Goal: Information Seeking & Learning: Learn about a topic

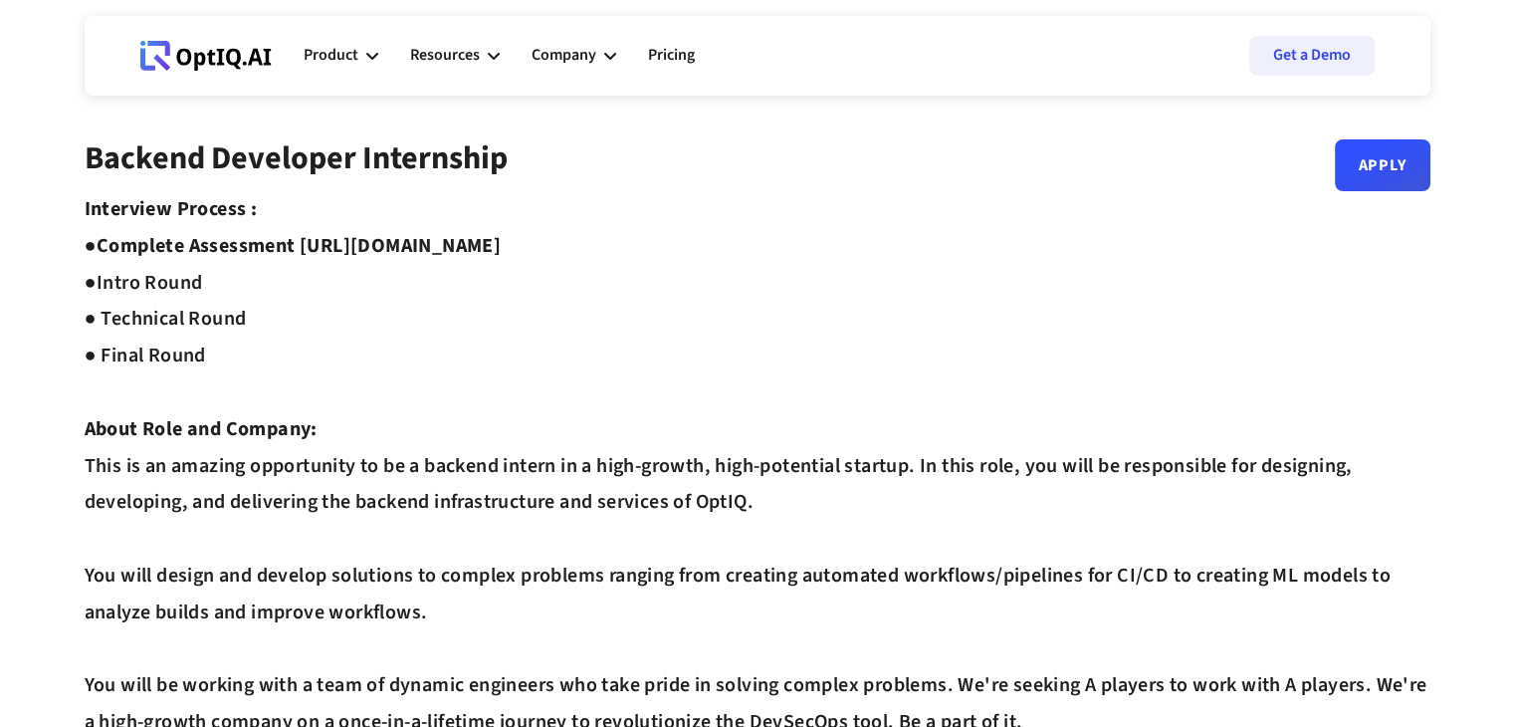
drag, startPoint x: 309, startPoint y: 245, endPoint x: 666, endPoint y: 233, distance: 357.5
copy strong "[URL][DOMAIN_NAME]"
click at [371, 53] on icon at bounding box center [372, 56] width 12 height 12
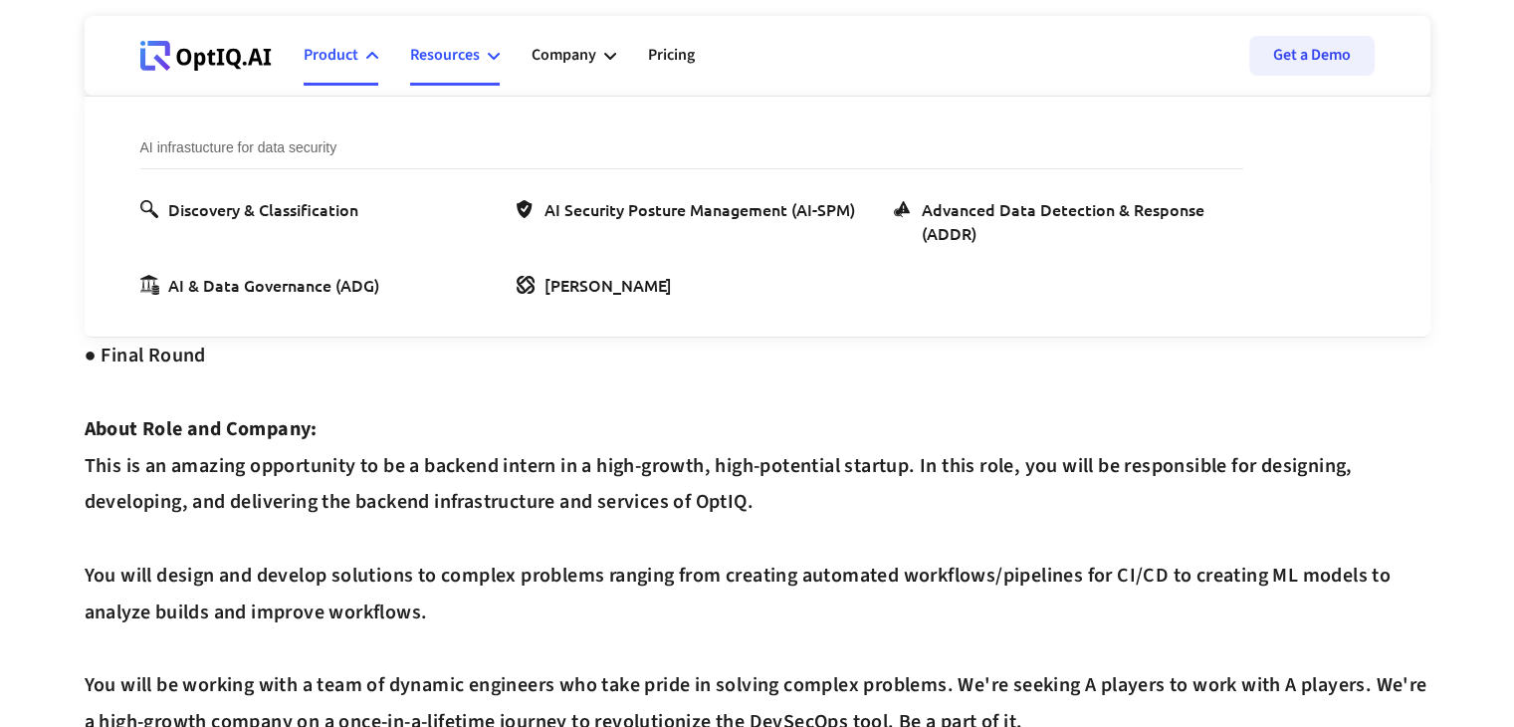
click at [488, 53] on icon at bounding box center [494, 56] width 12 height 7
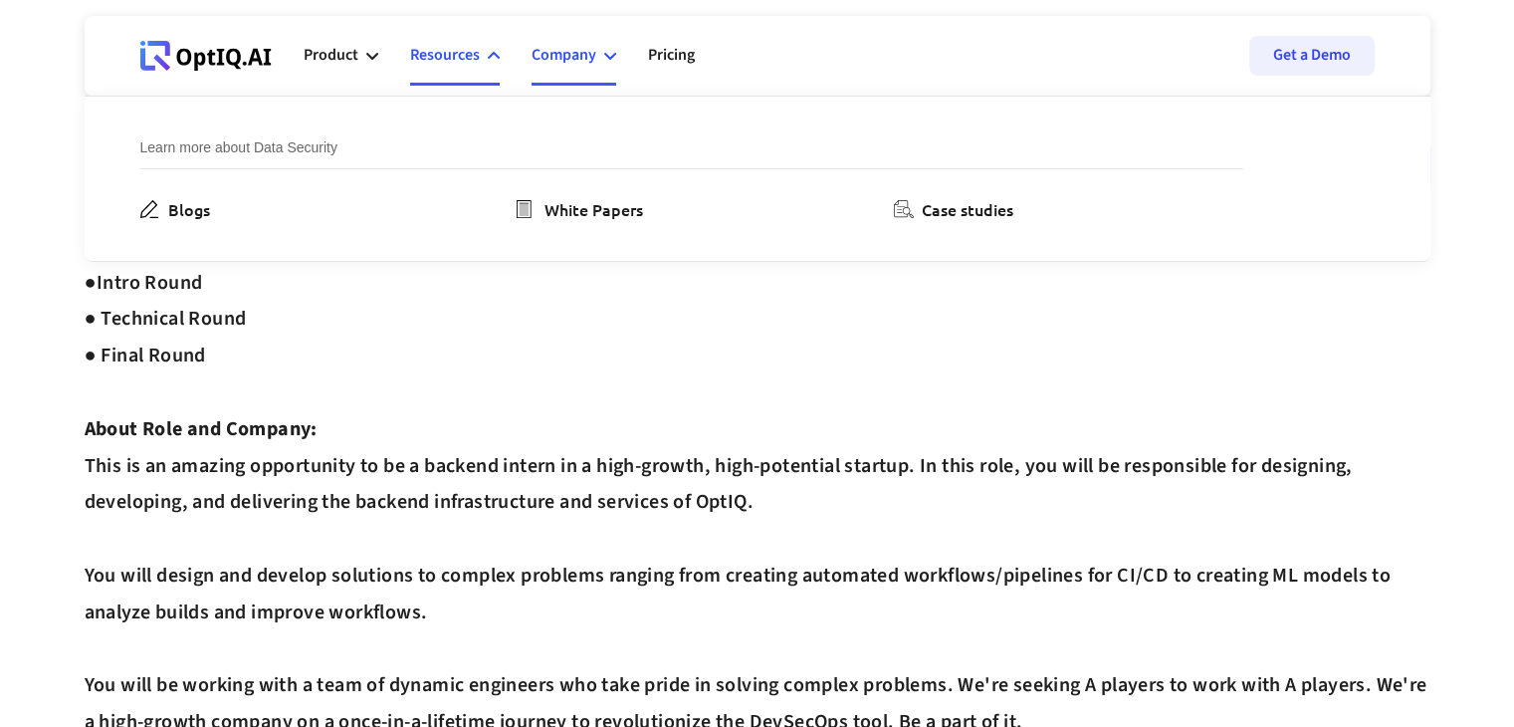
click at [595, 55] on div "Company" at bounding box center [564, 55] width 65 height 27
click at [666, 57] on link "Pricing" at bounding box center [671, 56] width 47 height 60
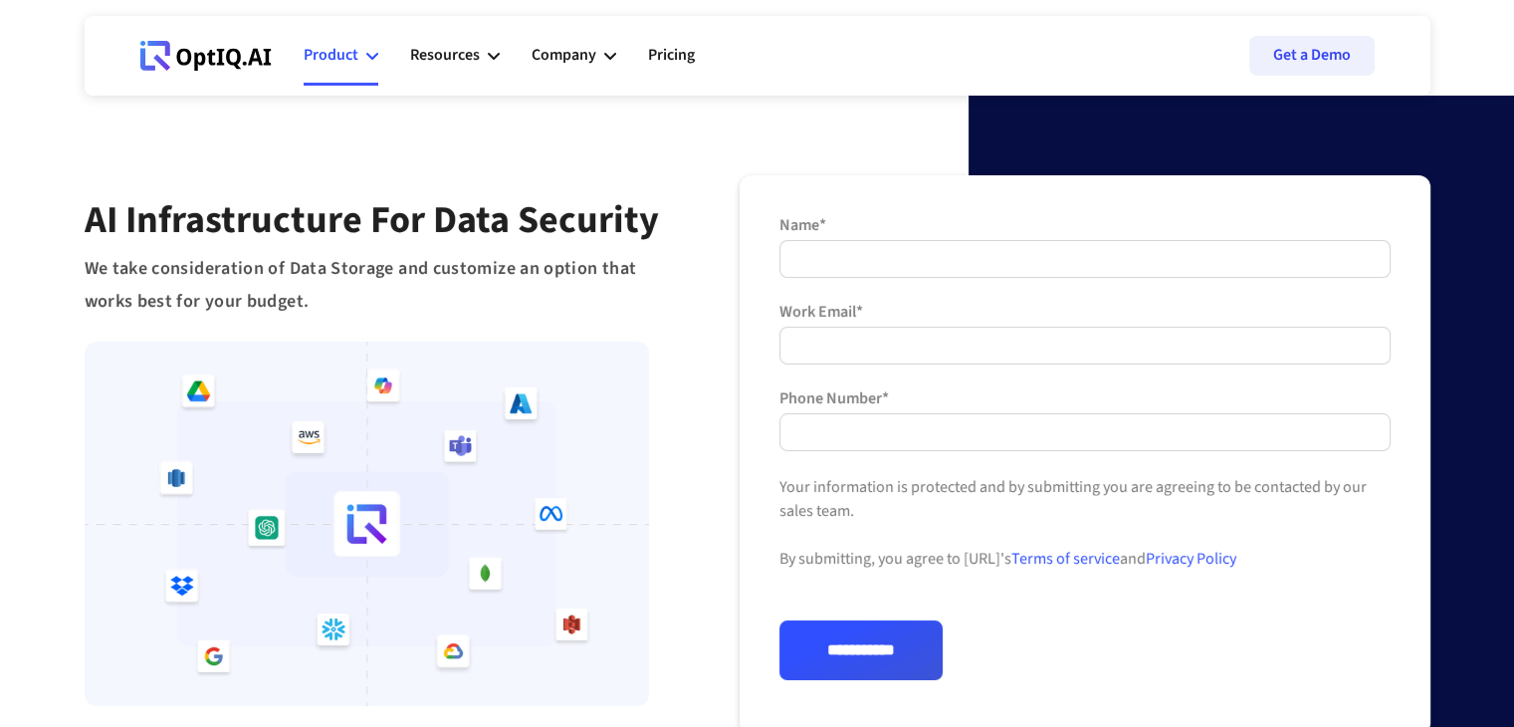
click at [328, 63] on div "Product" at bounding box center [331, 55] width 55 height 27
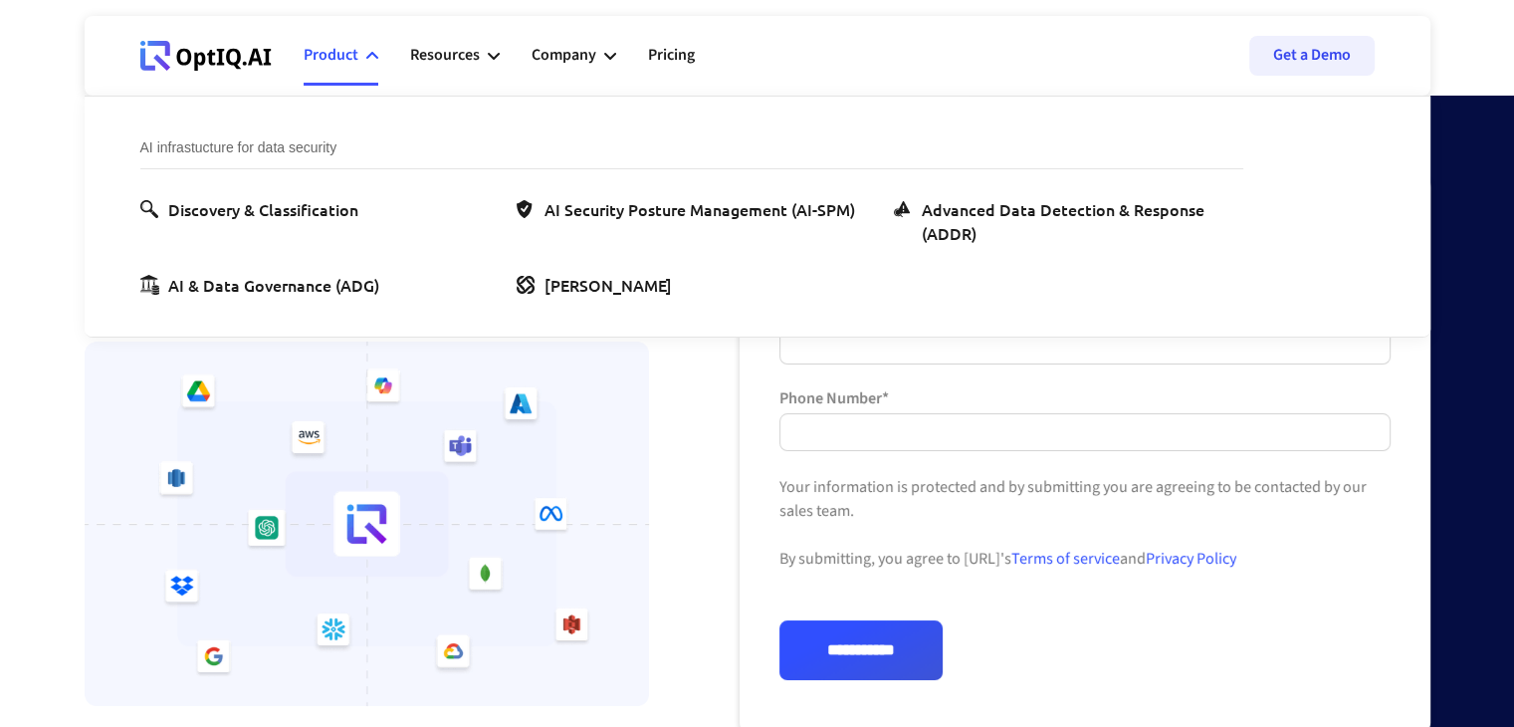
click at [0, 197] on div "**********" at bounding box center [757, 477] width 1514 height 955
